Goal: Use online tool/utility: Utilize a website feature to perform a specific function

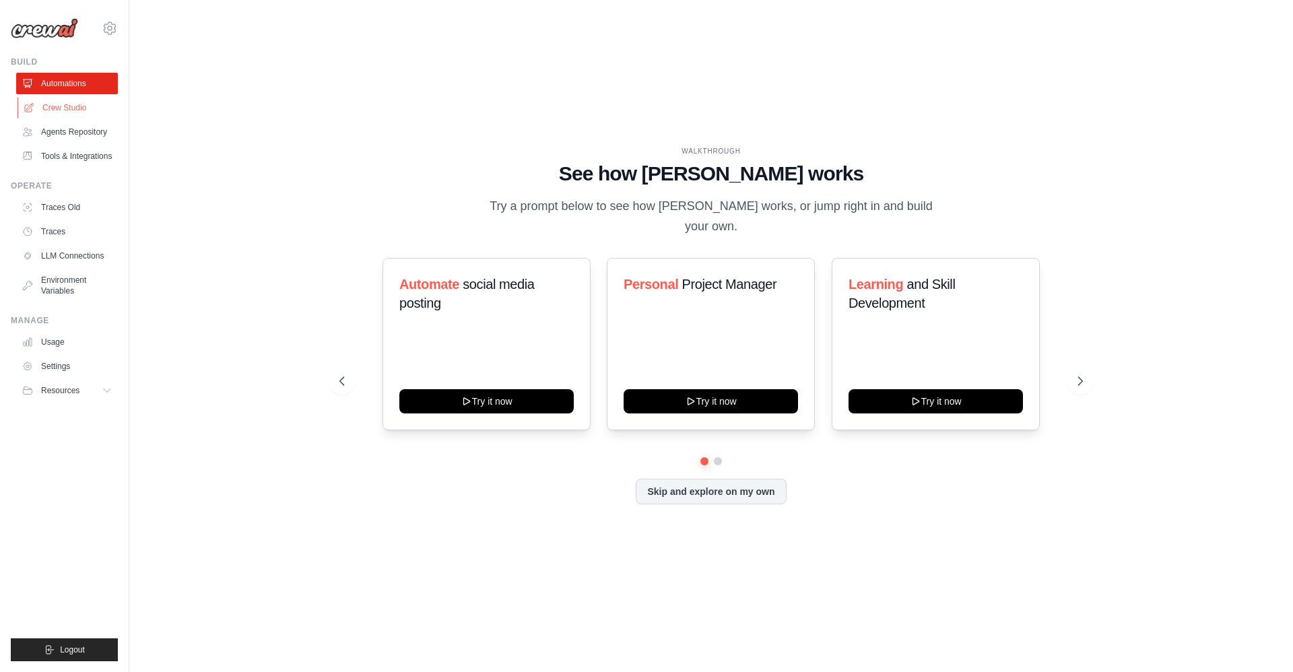
click at [69, 106] on link "Crew Studio" at bounding box center [69, 108] width 102 height 22
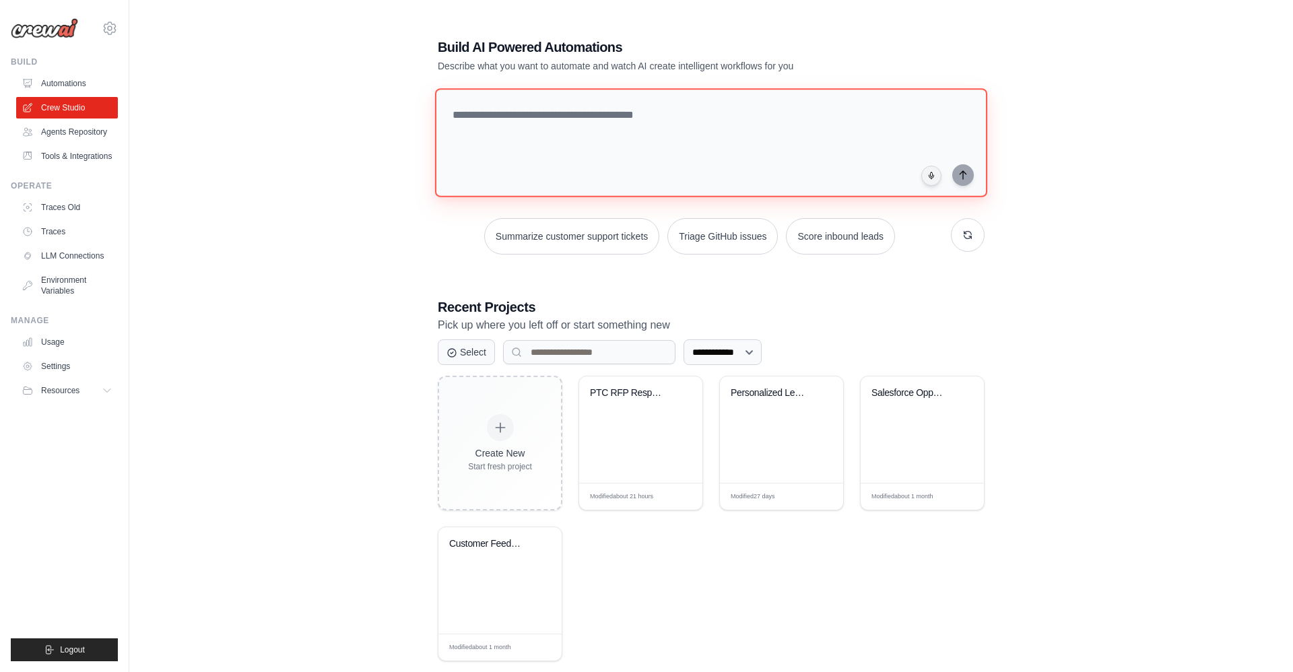
click at [611, 123] on textarea at bounding box center [711, 142] width 552 height 109
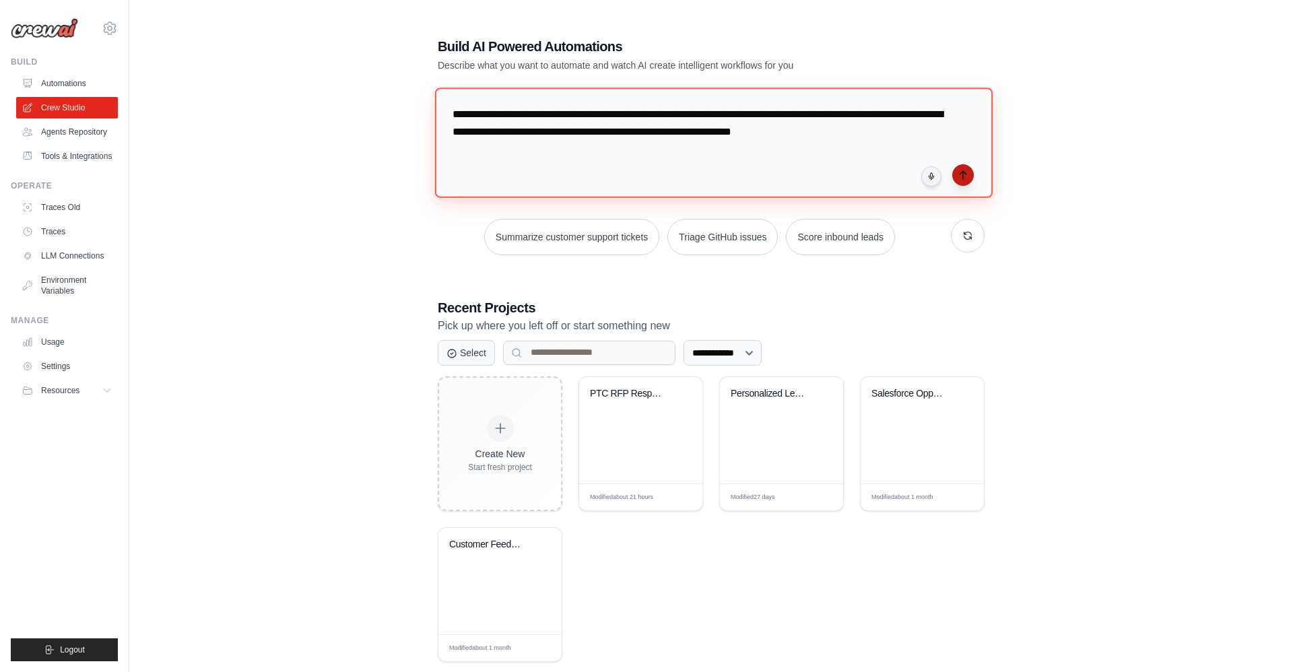
type textarea "**********"
click at [972, 175] on button "submit" at bounding box center [963, 175] width 22 height 22
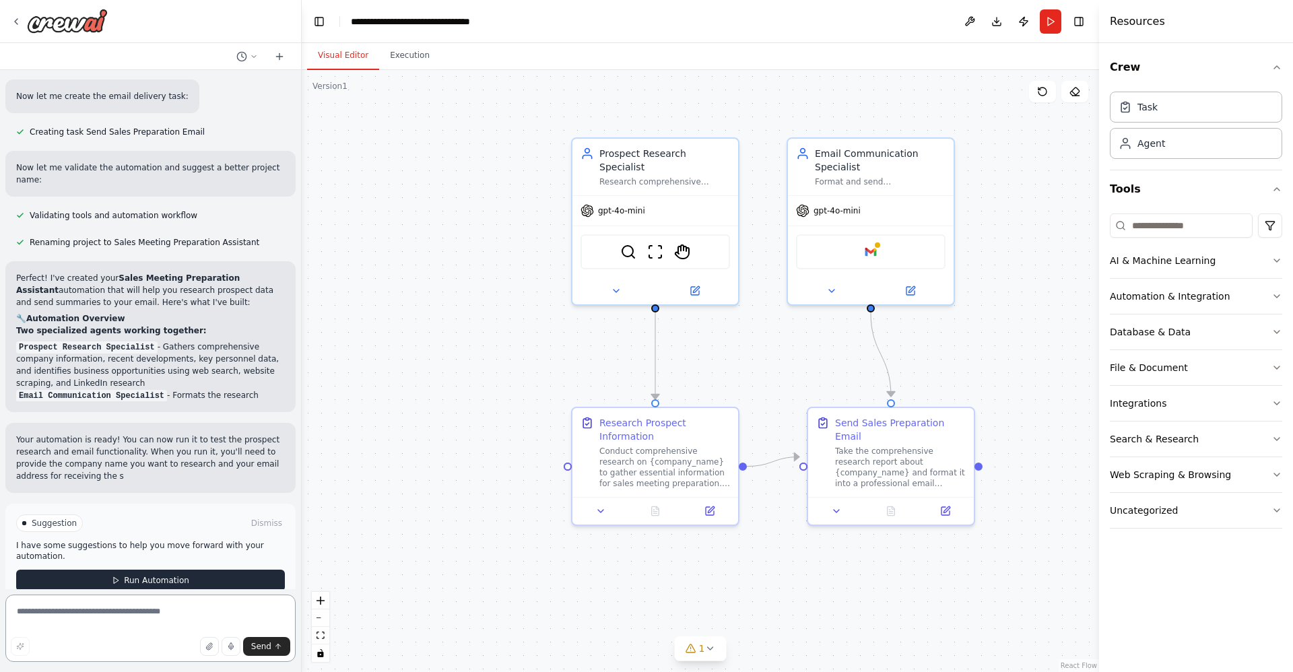
scroll to position [785, 0]
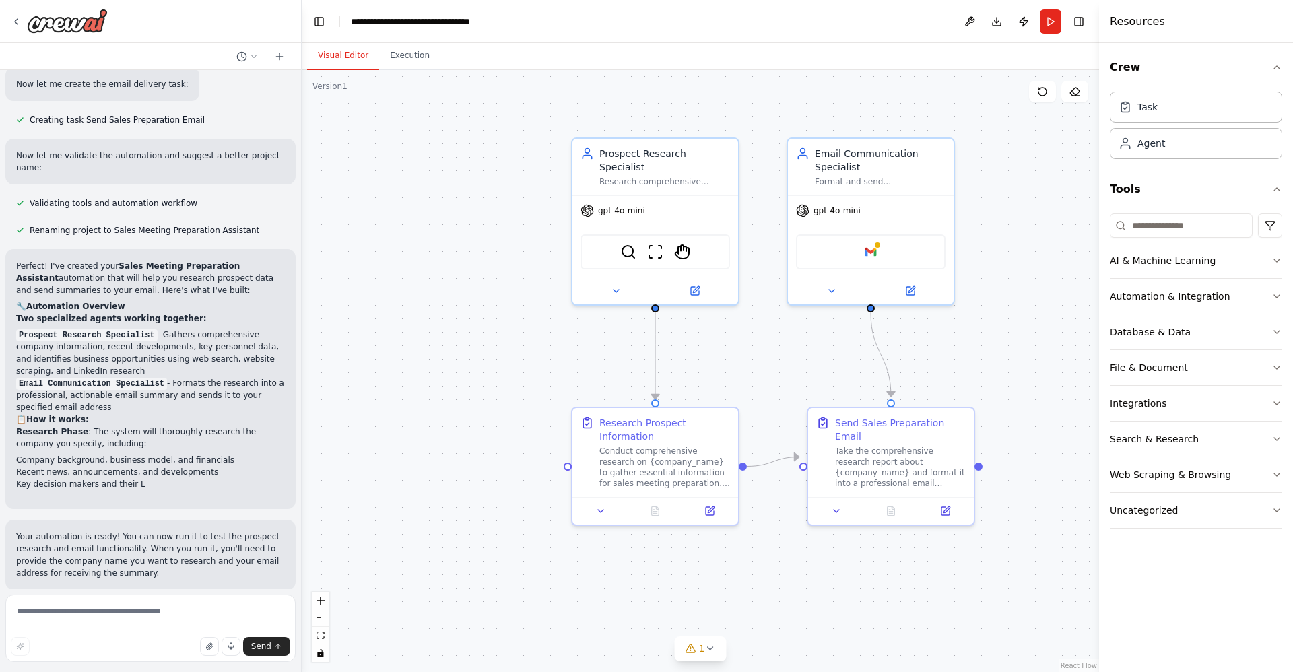
click at [1281, 255] on icon "button" at bounding box center [1276, 260] width 11 height 11
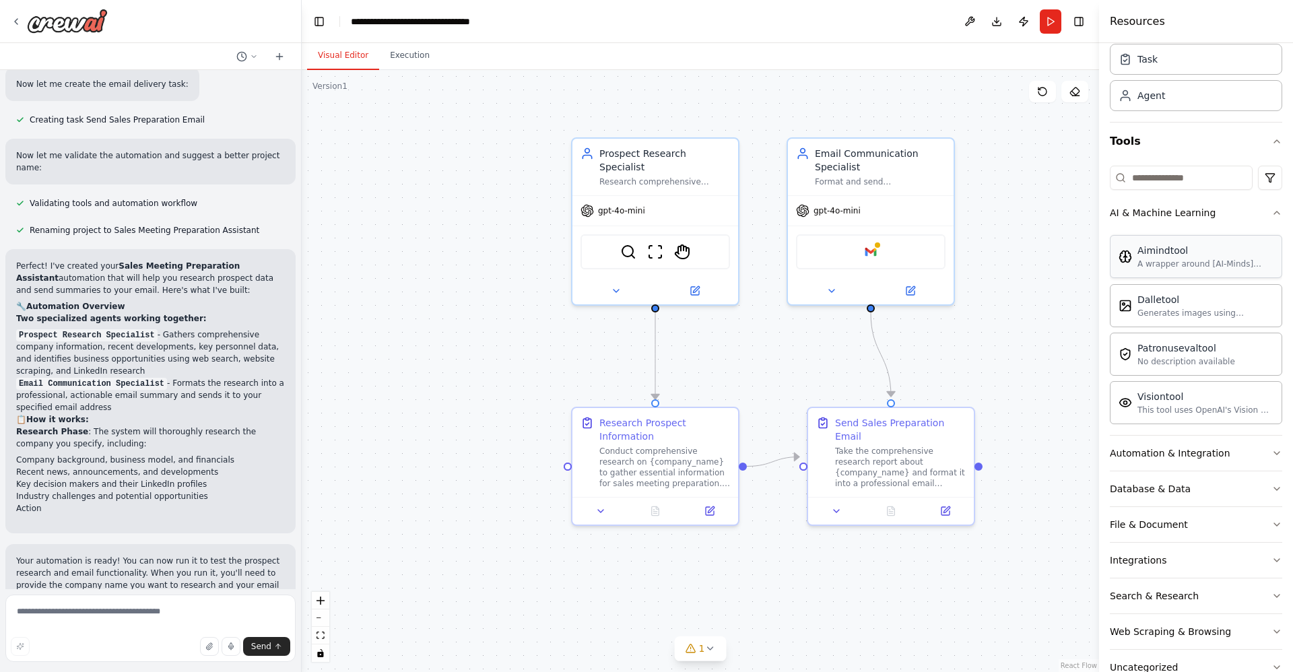
scroll to position [83, 0]
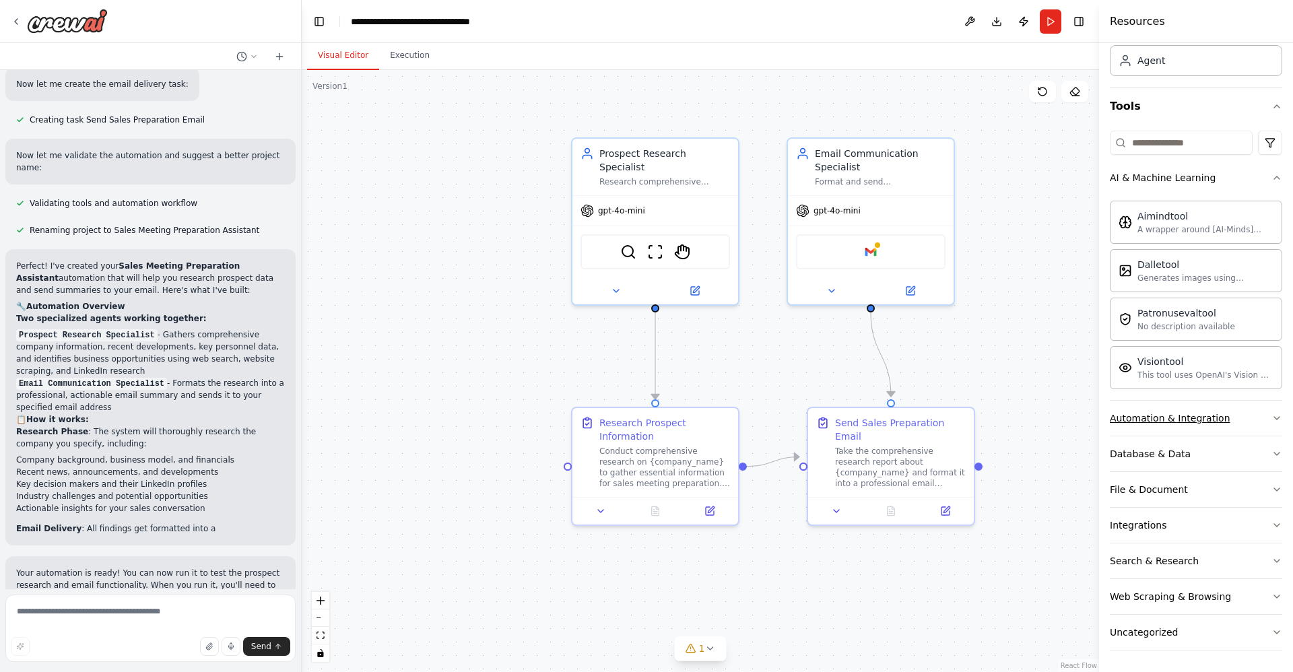
click at [1258, 415] on button "Automation & Integration" at bounding box center [1196, 418] width 172 height 35
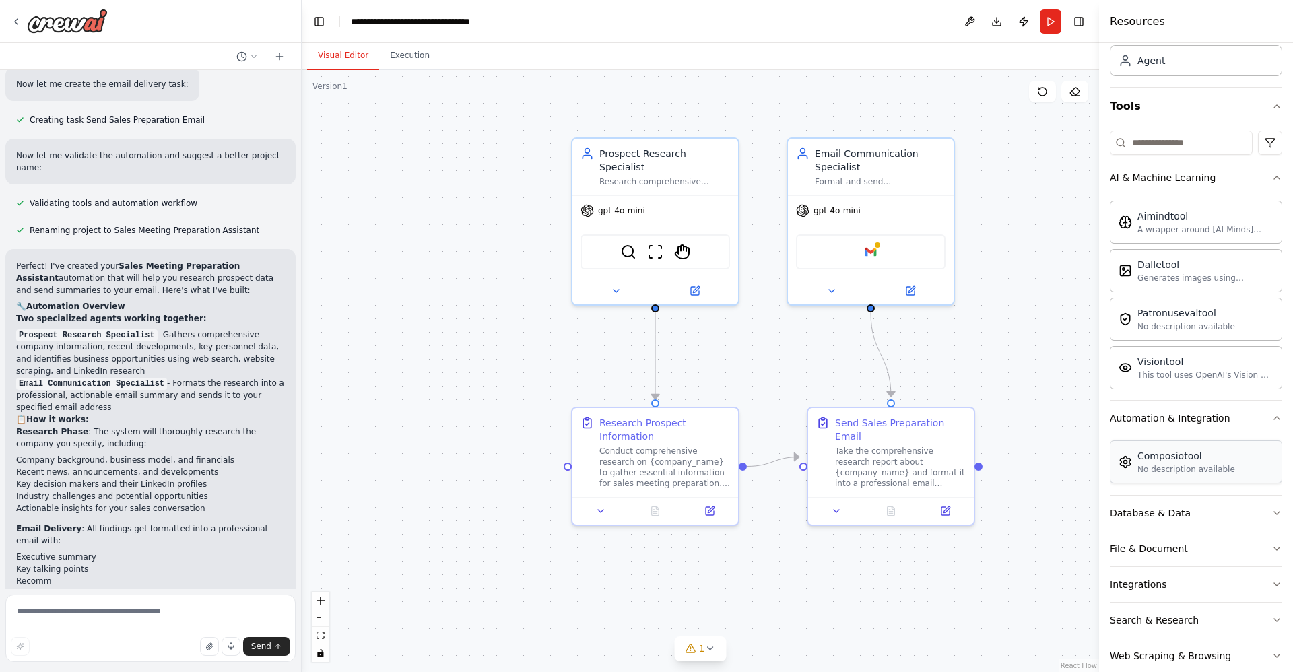
scroll to position [142, 0]
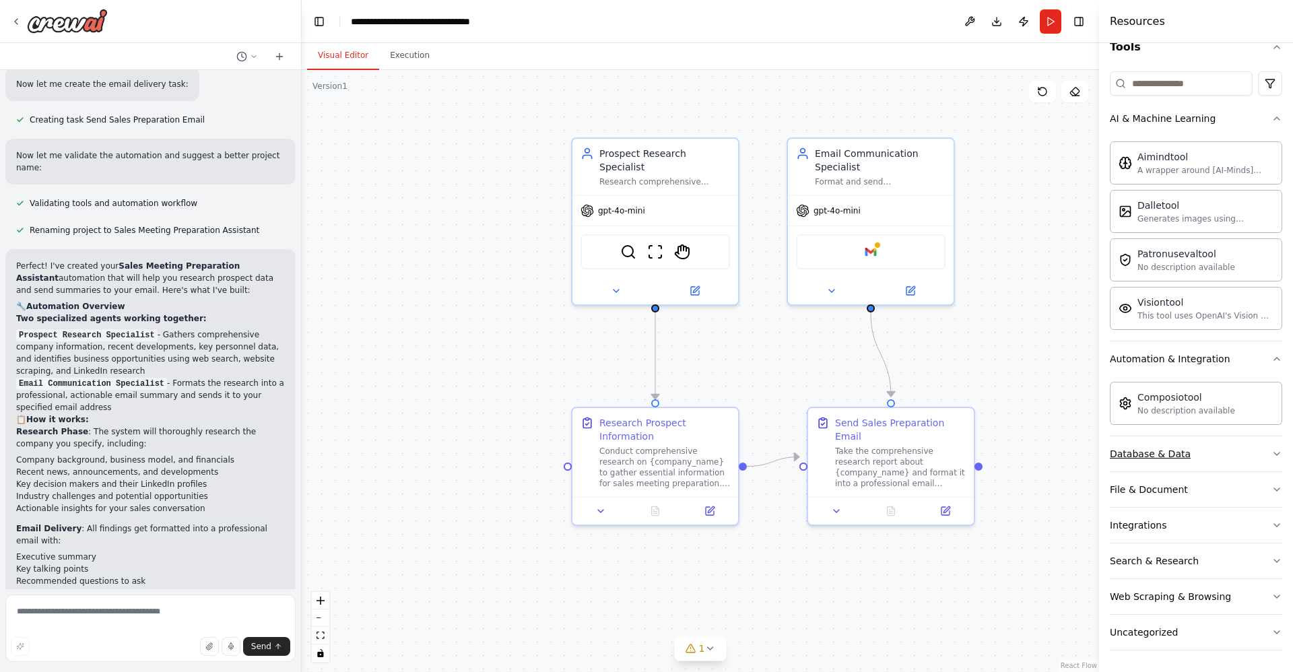
click at [1259, 450] on button "Database & Data" at bounding box center [1196, 453] width 172 height 35
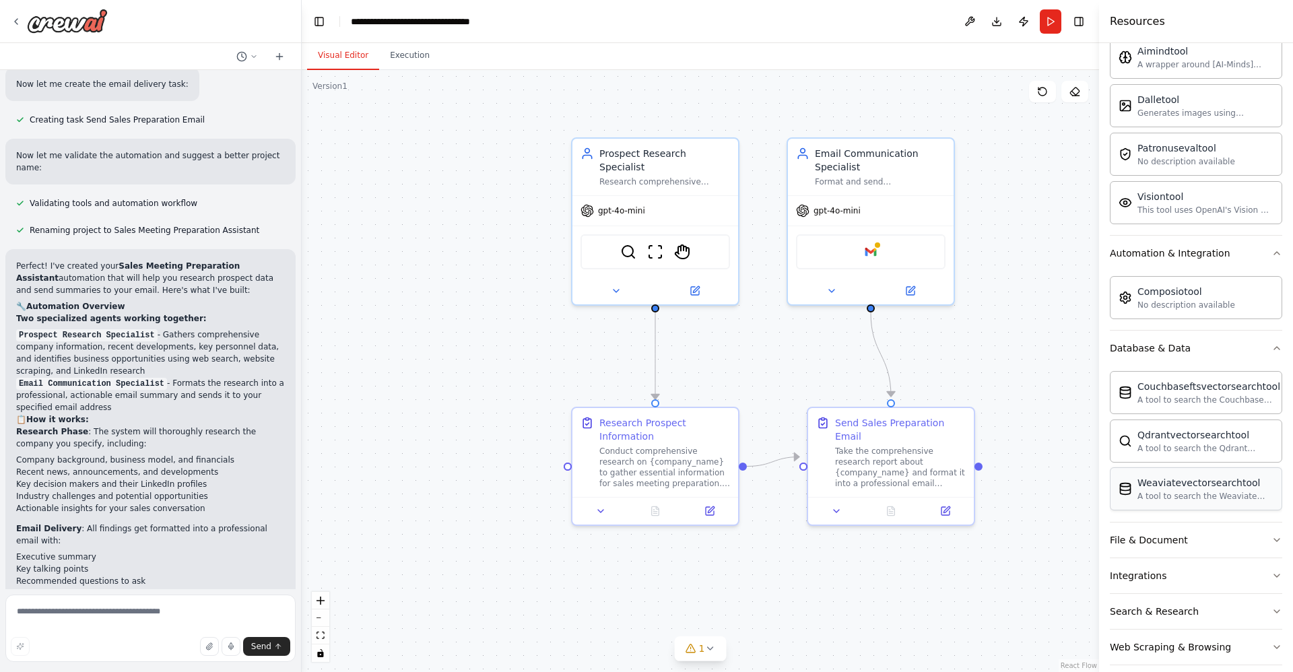
scroll to position [298, 0]
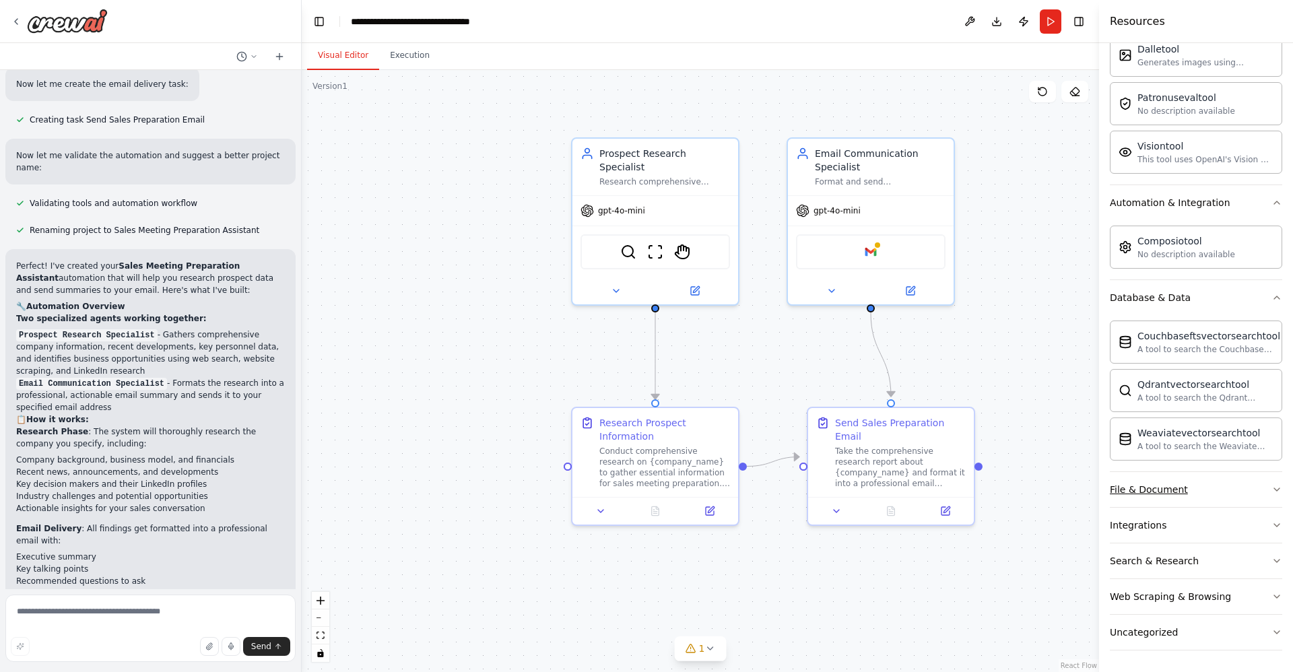
click at [1266, 486] on button "File & Document" at bounding box center [1196, 489] width 172 height 35
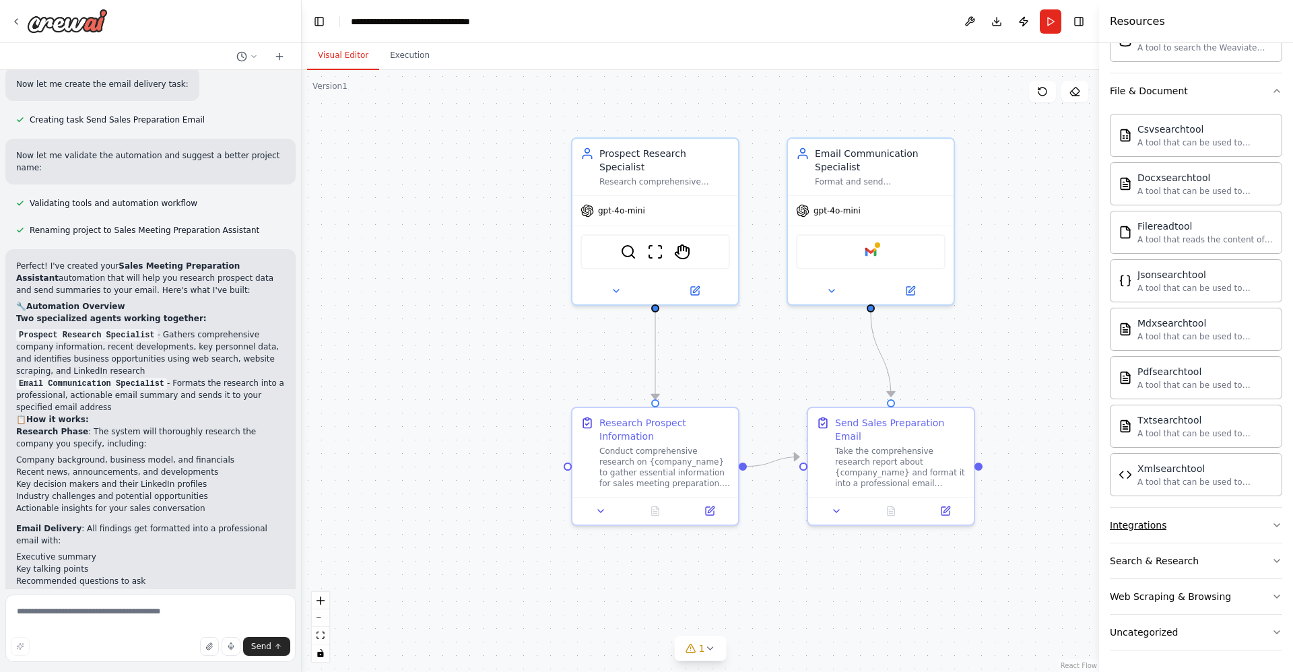
scroll to position [1096, 0]
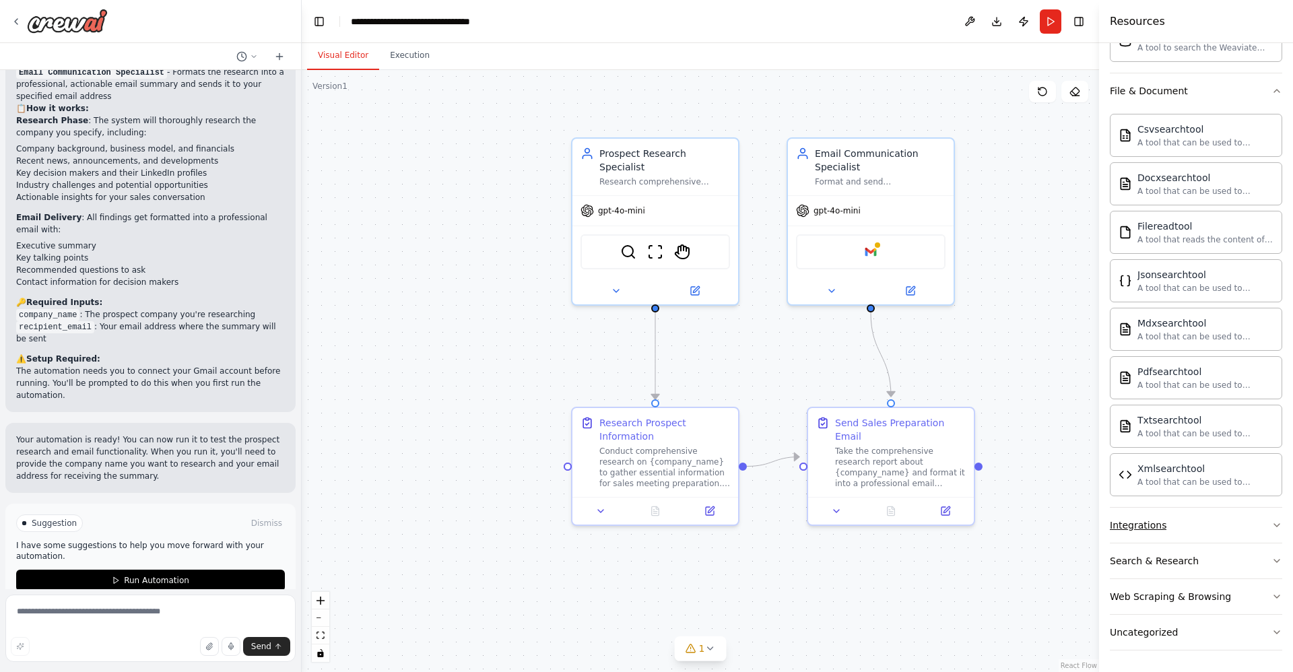
click at [1233, 526] on button "Integrations" at bounding box center [1196, 525] width 172 height 35
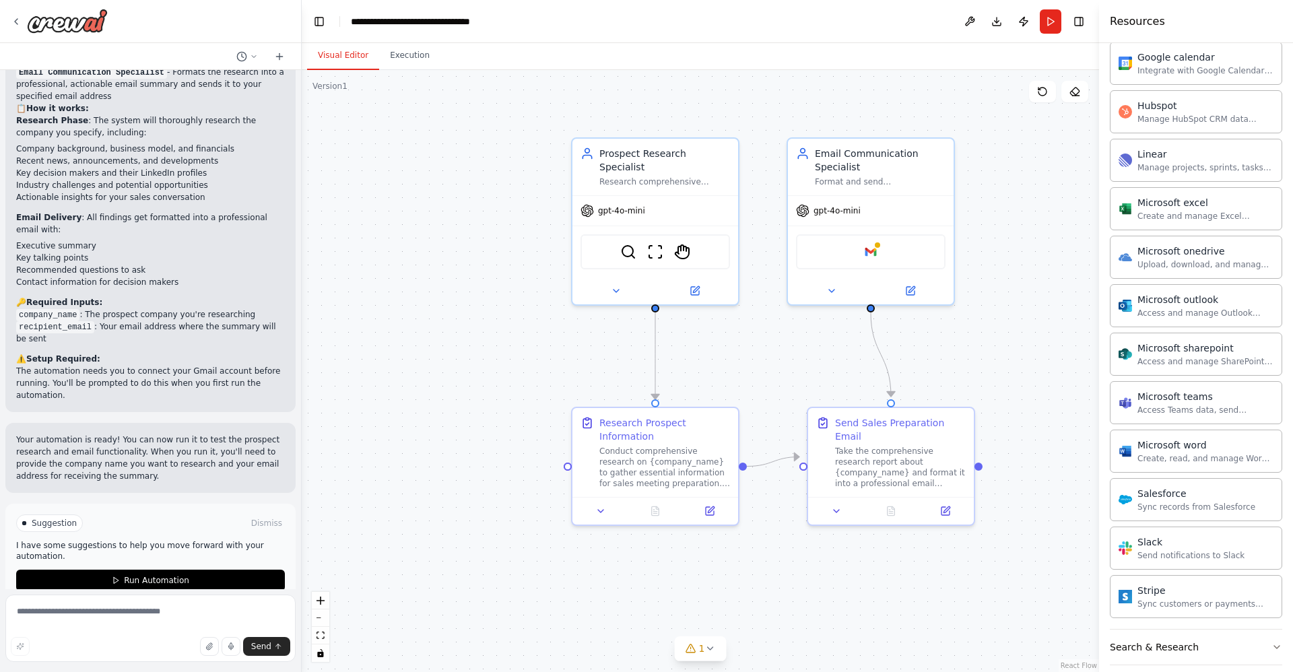
scroll to position [1483, 0]
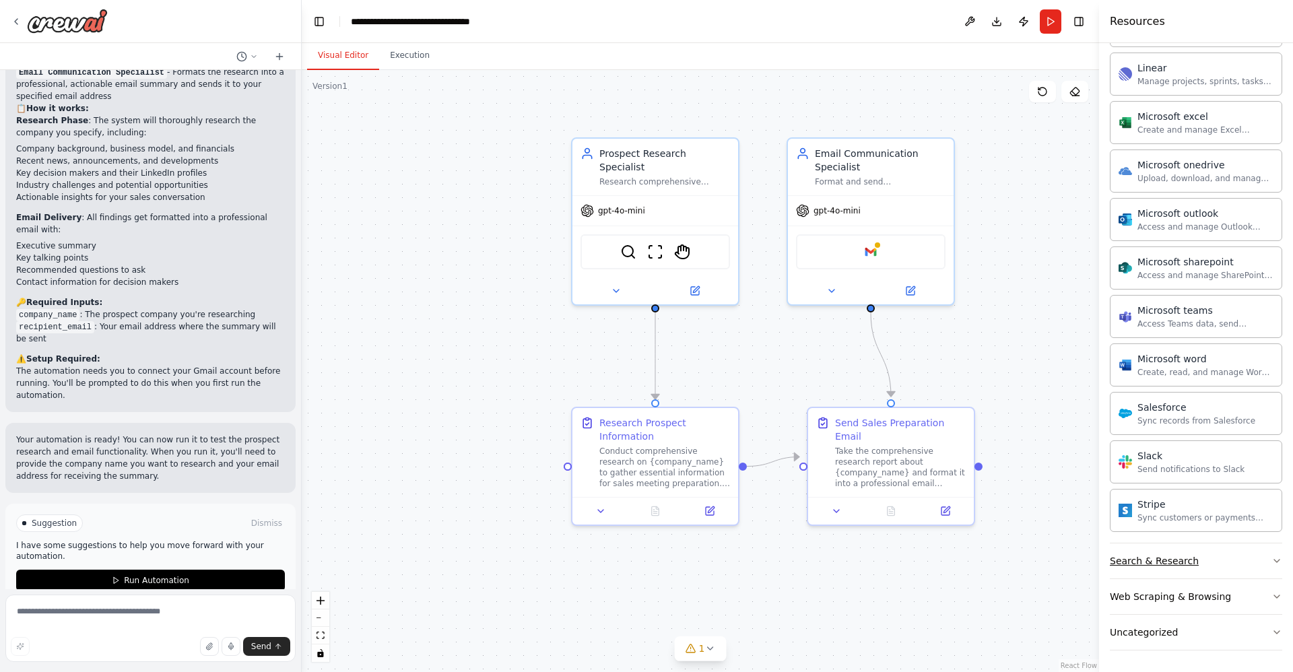
click at [1228, 561] on button "Search & Research" at bounding box center [1196, 560] width 172 height 35
